Goal: Task Accomplishment & Management: Use online tool/utility

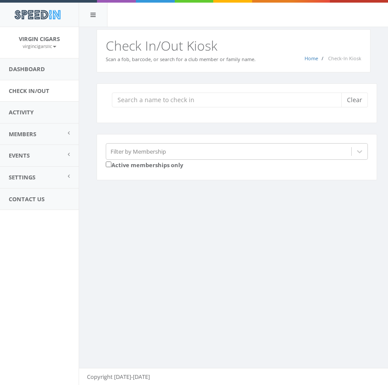
click at [277, 99] on input "search" at bounding box center [230, 100] width 236 height 15
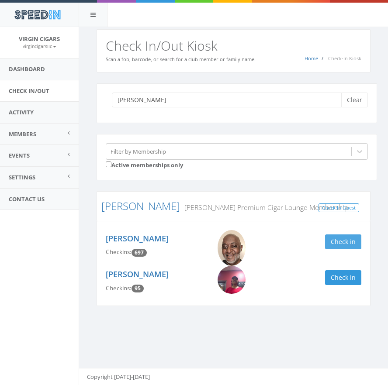
type input "[PERSON_NAME]"
click at [349, 244] on button "Check in" at bounding box center [343, 241] width 36 height 15
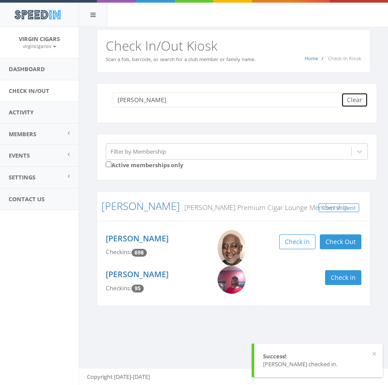
click at [356, 99] on button "Clear" at bounding box center [354, 100] width 27 height 15
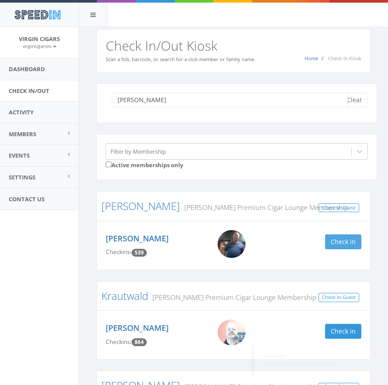
type input "[PERSON_NAME]"
click at [336, 240] on button "Check in" at bounding box center [343, 241] width 36 height 15
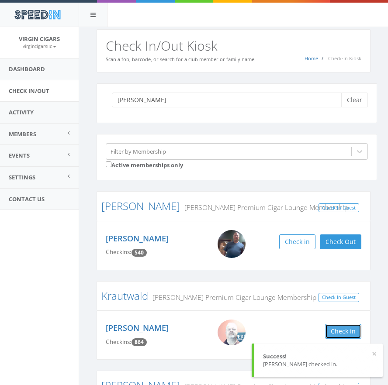
click at [342, 332] on button "Check in" at bounding box center [343, 331] width 36 height 15
click at [349, 99] on button "Clear" at bounding box center [354, 100] width 27 height 15
click at [290, 98] on input "search" at bounding box center [230, 100] width 236 height 15
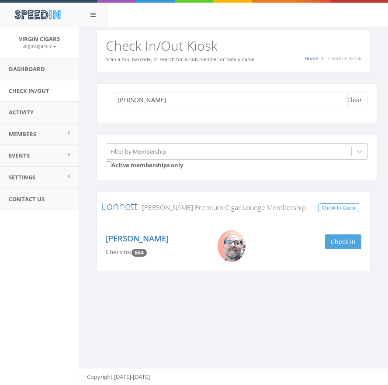
type input "[PERSON_NAME]"
click at [346, 242] on button "Check in" at bounding box center [343, 241] width 36 height 15
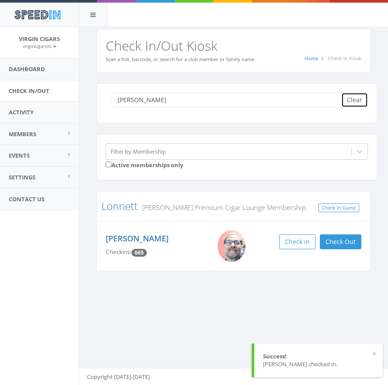
drag, startPoint x: 361, startPoint y: 102, endPoint x: 355, endPoint y: 102, distance: 5.7
click at [361, 102] on button "Clear" at bounding box center [354, 100] width 27 height 15
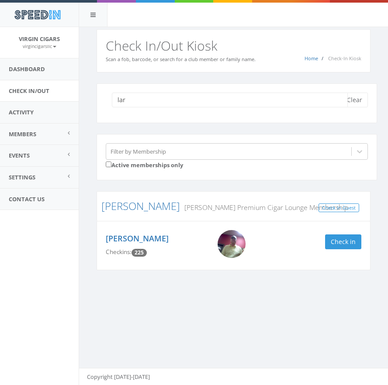
type input "lar"
click at [230, 243] on img at bounding box center [231, 244] width 28 height 28
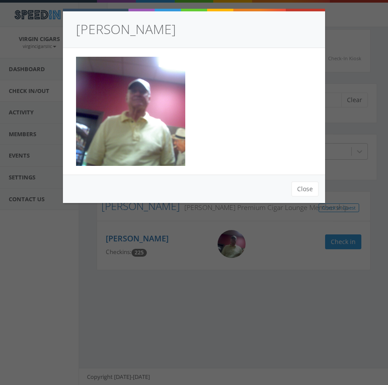
drag, startPoint x: 181, startPoint y: 288, endPoint x: 195, endPoint y: 288, distance: 14.0
click at [181, 288] on div "[PERSON_NAME] Close" at bounding box center [194, 192] width 388 height 385
click at [344, 251] on div "[PERSON_NAME] Close" at bounding box center [194, 192] width 388 height 385
click at [309, 190] on button "Close" at bounding box center [304, 189] width 27 height 15
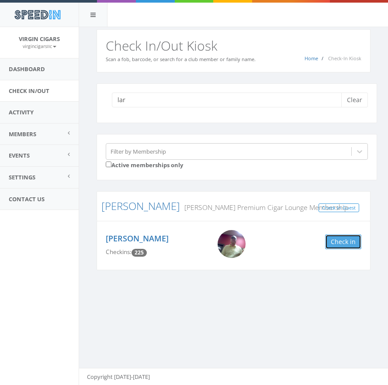
click at [354, 242] on button "Check in" at bounding box center [343, 241] width 36 height 15
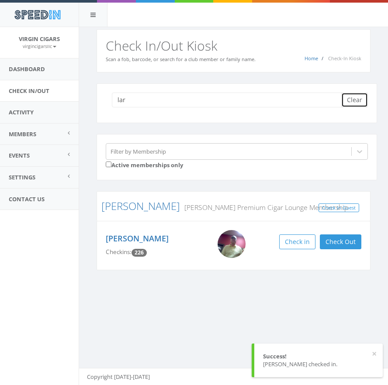
click at [358, 99] on button "Clear" at bounding box center [354, 100] width 27 height 15
